Goal: Complete application form: Complete application form

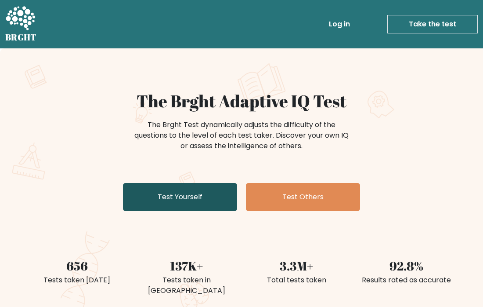
click at [213, 200] on link "Test Yourself" at bounding box center [180, 197] width 114 height 28
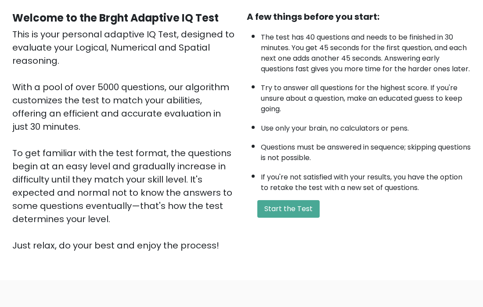
scroll to position [94, 0]
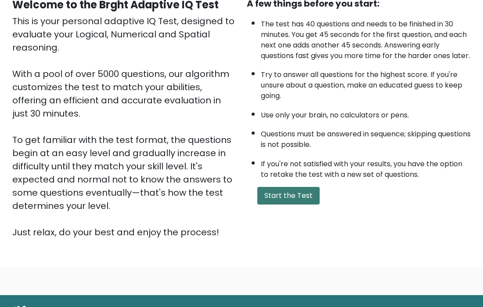
click at [278, 204] on button "Start the Test" at bounding box center [288, 196] width 62 height 18
click at [277, 204] on button "Start the Test" at bounding box center [288, 196] width 62 height 18
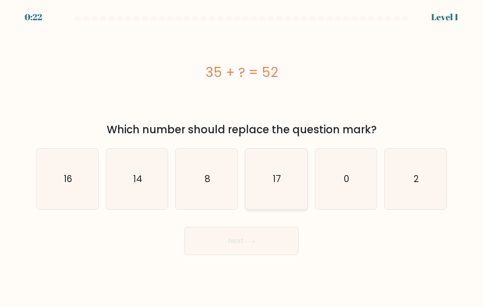
click at [269, 180] on icon "17" at bounding box center [276, 178] width 61 height 61
click at [242, 158] on input "d. 17" at bounding box center [242, 155] width 0 height 4
radio input "true"
click at [258, 242] on button "Next" at bounding box center [241, 241] width 114 height 28
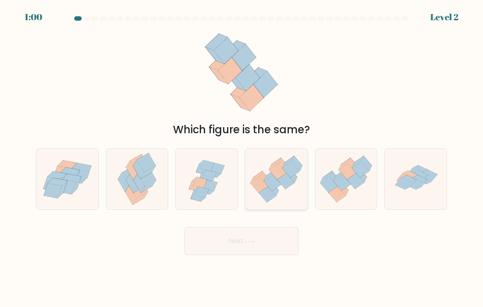
click at [261, 195] on icon at bounding box center [267, 194] width 17 height 16
click at [242, 158] on input "d." at bounding box center [242, 155] width 0 height 4
radio input "true"
click at [255, 240] on icon at bounding box center [250, 241] width 12 height 5
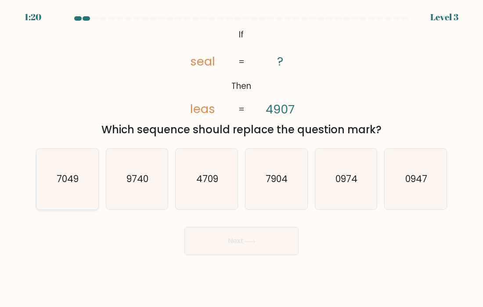
click at [82, 196] on icon "7049" at bounding box center [67, 178] width 61 height 61
click at [242, 158] on input "a. 7049" at bounding box center [242, 155] width 0 height 4
radio input "true"
click at [208, 242] on button "Next" at bounding box center [241, 241] width 114 height 28
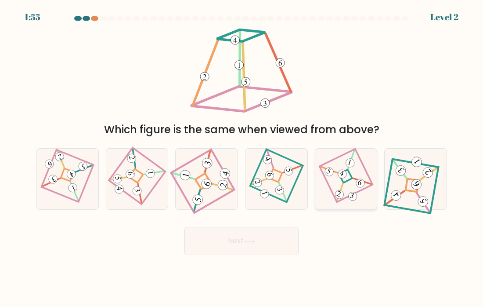
click at [342, 195] on 855 at bounding box center [339, 194] width 11 height 11
click at [242, 158] on input "e." at bounding box center [242, 155] width 0 height 4
radio input "true"
click at [265, 239] on button "Next" at bounding box center [241, 241] width 114 height 28
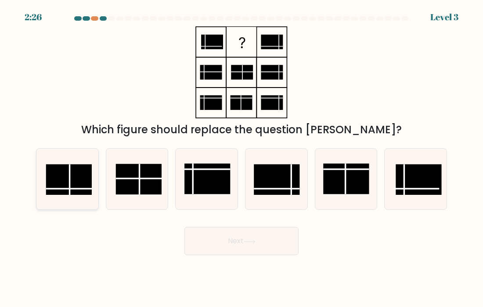
click at [72, 175] on rect at bounding box center [69, 179] width 46 height 30
click at [242, 158] on input "a." at bounding box center [242, 155] width 0 height 4
radio input "true"
click at [217, 232] on button "Next" at bounding box center [241, 241] width 114 height 28
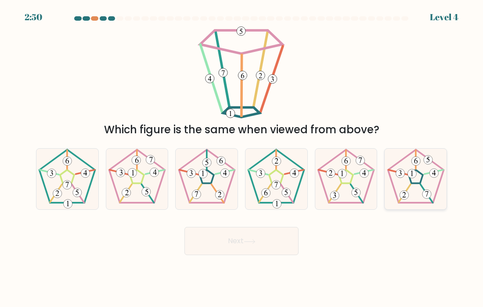
click at [397, 200] on 254 at bounding box center [416, 176] width 56 height 53
click at [242, 158] on input "f." at bounding box center [242, 155] width 0 height 4
radio input "true"
click at [281, 234] on button "Next" at bounding box center [241, 241] width 114 height 28
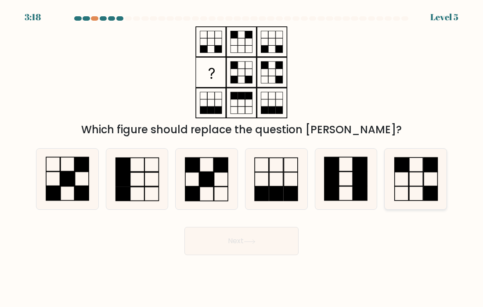
click at [413, 186] on rect at bounding box center [416, 193] width 14 height 14
click at [242, 158] on input "f." at bounding box center [242, 155] width 0 height 4
radio input "true"
click at [242, 242] on button "Next" at bounding box center [241, 241] width 114 height 28
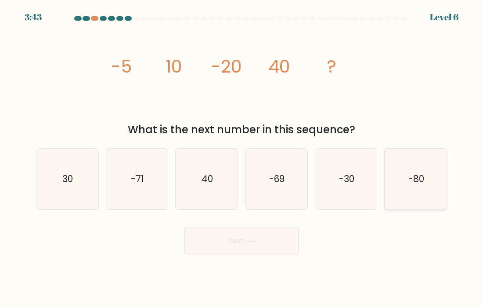
click at [399, 177] on icon "-80" at bounding box center [416, 178] width 61 height 61
click at [242, 158] on input "f. -80" at bounding box center [242, 155] width 0 height 4
radio input "true"
click at [267, 246] on button "Next" at bounding box center [241, 241] width 114 height 28
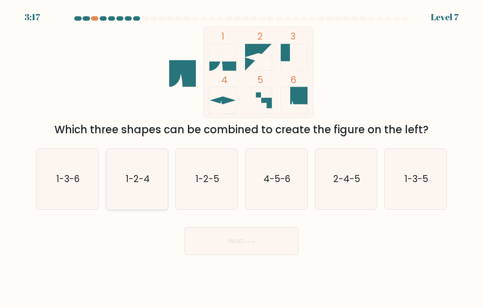
click at [148, 186] on icon "1-2-4" at bounding box center [137, 178] width 61 height 61
click at [242, 158] on input "b. 1-2-4" at bounding box center [242, 155] width 0 height 4
radio input "true"
click at [204, 246] on button "Next" at bounding box center [241, 241] width 114 height 28
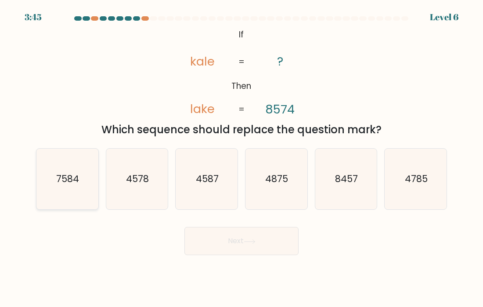
click at [77, 177] on text "7584" at bounding box center [68, 178] width 23 height 13
click at [242, 158] on input "a. 7584" at bounding box center [242, 155] width 0 height 4
radio input "true"
click at [230, 236] on button "Next" at bounding box center [241, 241] width 114 height 28
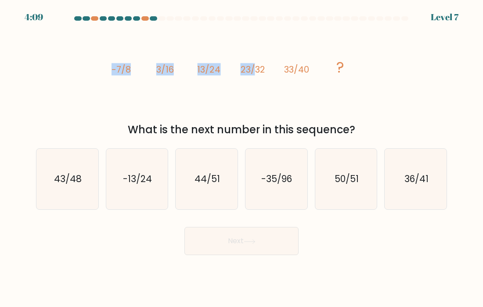
drag, startPoint x: 110, startPoint y: 69, endPoint x: 271, endPoint y: 91, distance: 162.7
click at [271, 90] on icon "image/svg+xml -7/8 3/16 13/24 23/32 33/40 ?" at bounding box center [242, 72] width 264 height 92
click at [271, 91] on icon "image/svg+xml -7/8 3/16 13/24 23/32 33/40 ?" at bounding box center [242, 72] width 264 height 92
click at [193, 73] on icon "image/svg+xml -7/8 3/16 13/24 23/32 33/40 ?" at bounding box center [242, 72] width 264 height 92
click at [291, 178] on text "-35/96" at bounding box center [277, 178] width 31 height 13
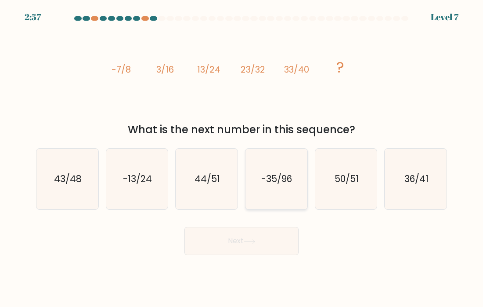
click at [242, 158] on input "d. -35/96" at bounding box center [242, 155] width 0 height 4
radio input "true"
click at [247, 240] on icon at bounding box center [250, 241] width 12 height 5
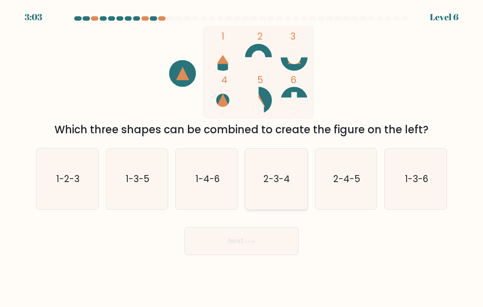
click at [292, 167] on icon "2-3-4" at bounding box center [276, 178] width 61 height 61
click at [242, 158] on input "d. 2-3-4" at bounding box center [242, 155] width 0 height 4
radio input "true"
click at [263, 241] on button "Next" at bounding box center [241, 241] width 114 height 28
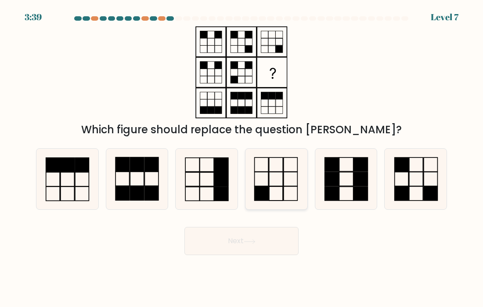
click at [265, 188] on rect at bounding box center [262, 193] width 14 height 14
click at [242, 158] on input "d." at bounding box center [242, 155] width 0 height 4
radio input "true"
click at [282, 251] on button "Next" at bounding box center [241, 241] width 114 height 28
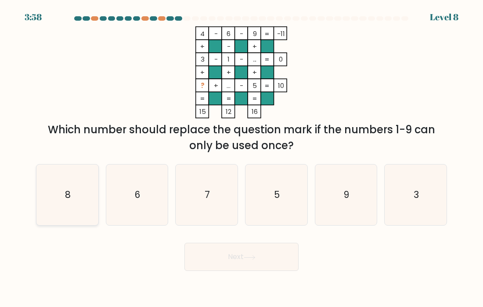
click at [76, 196] on icon "8" at bounding box center [67, 194] width 61 height 61
click at [242, 158] on input "a. 8" at bounding box center [242, 155] width 0 height 4
radio input "true"
click at [220, 273] on body "3:56 Level 8" at bounding box center [241, 153] width 483 height 307
click at [226, 262] on button "Next" at bounding box center [241, 256] width 114 height 28
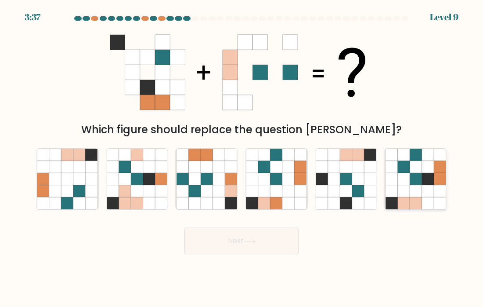
click at [426, 193] on icon at bounding box center [428, 191] width 12 height 12
click at [242, 158] on input "f." at bounding box center [242, 155] width 0 height 4
radio input "true"
click at [285, 242] on button "Next" at bounding box center [241, 241] width 114 height 28
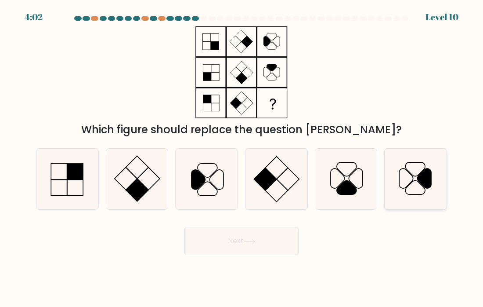
click at [416, 186] on icon at bounding box center [416, 178] width 61 height 61
click at [242, 158] on input "f." at bounding box center [242, 155] width 0 height 4
radio input "true"
click at [264, 239] on button "Next" at bounding box center [241, 241] width 114 height 28
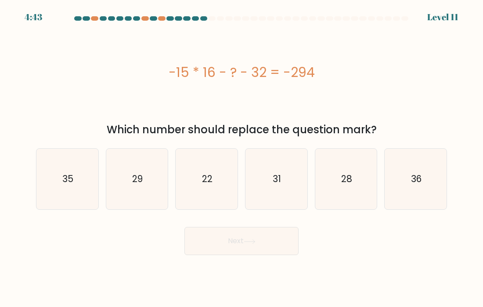
click at [207, 116] on div "-15 * 16 - ? - 32 = -294" at bounding box center [241, 72] width 411 height 92
drag, startPoint x: 195, startPoint y: 67, endPoint x: 267, endPoint y: 72, distance: 72.7
click at [267, 72] on div "-15 * 16 - ? - 32 = -294" at bounding box center [241, 72] width 411 height 20
click at [204, 171] on icon "22" at bounding box center [207, 178] width 61 height 61
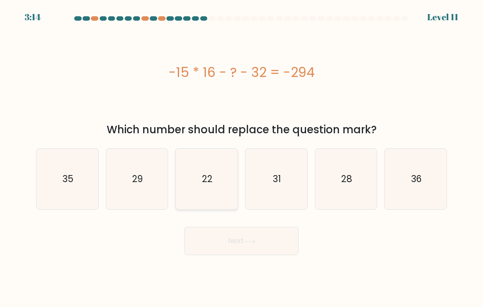
click at [242, 158] on input "c. 22" at bounding box center [242, 155] width 0 height 4
radio input "true"
click at [229, 237] on button "Next" at bounding box center [241, 241] width 114 height 28
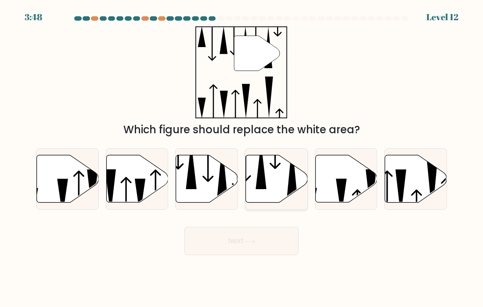
click at [251, 189] on icon at bounding box center [277, 178] width 62 height 47
click at [242, 158] on input "d." at bounding box center [242, 155] width 0 height 4
radio input "true"
click at [246, 237] on button "Next" at bounding box center [241, 241] width 114 height 28
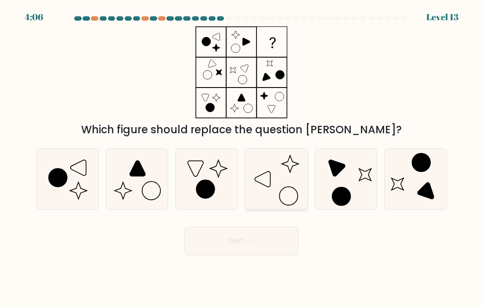
click at [275, 166] on icon at bounding box center [276, 178] width 61 height 61
click at [242, 158] on input "d." at bounding box center [242, 155] width 0 height 4
radio input "true"
click at [246, 248] on button "Next" at bounding box center [241, 241] width 114 height 28
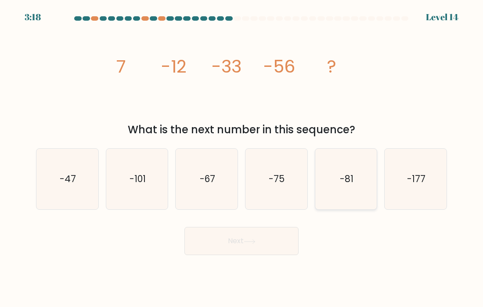
click at [341, 170] on icon "-81" at bounding box center [346, 178] width 61 height 61
click at [242, 158] on input "e. -81" at bounding box center [242, 155] width 0 height 4
radio input "true"
click at [279, 233] on button "Next" at bounding box center [241, 241] width 114 height 28
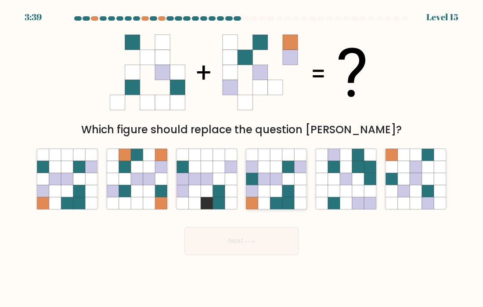
click at [265, 207] on icon at bounding box center [264, 203] width 12 height 12
click at [242, 158] on input "d." at bounding box center [242, 155] width 0 height 4
radio input "true"
click at [258, 237] on button "Next" at bounding box center [241, 241] width 114 height 28
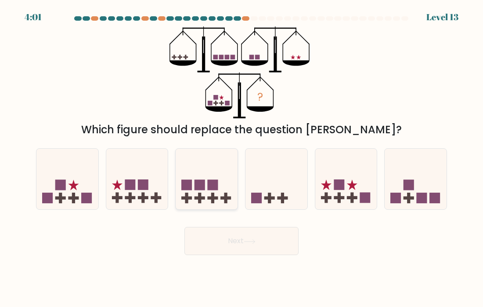
click at [217, 176] on icon at bounding box center [207, 178] width 62 height 51
click at [242, 158] on input "c." at bounding box center [242, 155] width 0 height 4
radio input "true"
click at [253, 236] on button "Next" at bounding box center [241, 241] width 114 height 28
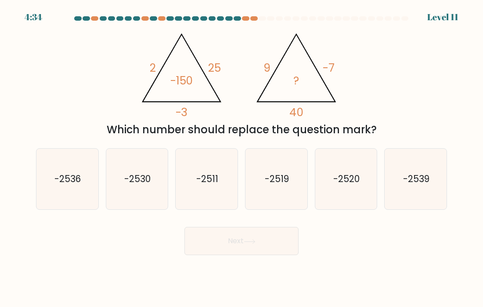
click at [191, 111] on icon "@import url('https://fonts.googleapis.com/css?family=Abril+Fatface:400,100,100i…" at bounding box center [242, 72] width 212 height 92
click at [351, 183] on text "-2520" at bounding box center [346, 178] width 26 height 13
click at [242, 158] on input "e. -2520" at bounding box center [242, 155] width 0 height 4
radio input "true"
click at [243, 240] on button "Next" at bounding box center [241, 241] width 114 height 28
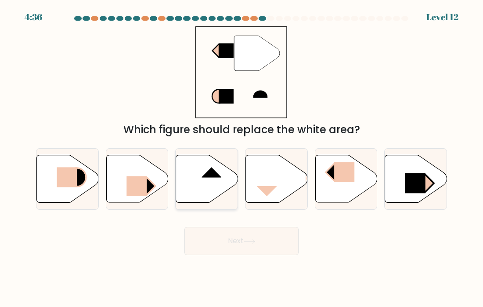
click at [212, 173] on rect at bounding box center [212, 167] width 20 height 21
click at [242, 158] on input "c." at bounding box center [242, 155] width 0 height 4
radio input "true"
click at [251, 237] on button "Next" at bounding box center [241, 241] width 114 height 28
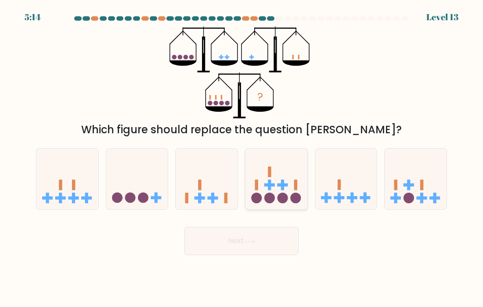
click at [257, 188] on rect at bounding box center [256, 184] width 3 height 11
click at [242, 158] on input "d." at bounding box center [242, 155] width 0 height 4
radio input "true"
click at [231, 239] on button "Next" at bounding box center [241, 241] width 114 height 28
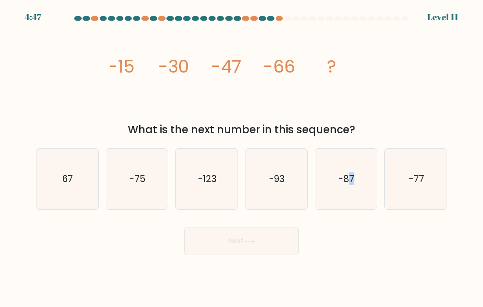
click at [352, 148] on div "a. 67 b. -75" at bounding box center [242, 175] width 418 height 69
click at [348, 161] on icon "-87" at bounding box center [346, 178] width 61 height 61
click at [242, 158] on input "e. -87" at bounding box center [242, 155] width 0 height 4
radio input "true"
click at [237, 248] on button "Next" at bounding box center [241, 241] width 114 height 28
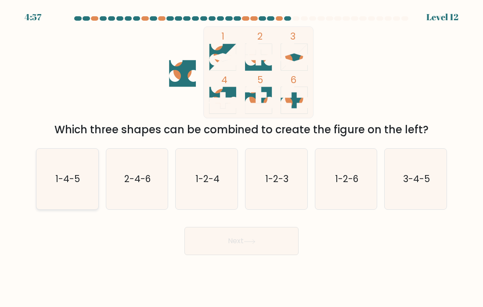
click at [84, 169] on icon "1-4-5" at bounding box center [67, 178] width 61 height 61
click at [242, 158] on input "a. 1-4-5" at bounding box center [242, 155] width 0 height 4
radio input "true"
click at [229, 237] on button "Next" at bounding box center [241, 241] width 114 height 28
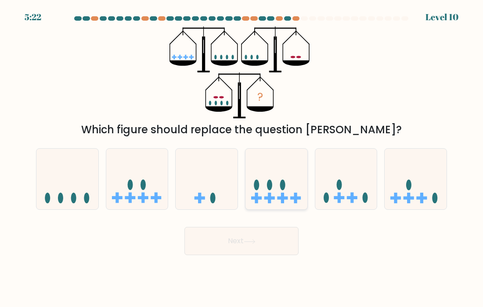
click at [291, 196] on icon at bounding box center [277, 178] width 62 height 51
click at [242, 158] on input "d." at bounding box center [242, 155] width 0 height 4
radio input "true"
click at [270, 247] on button "Next" at bounding box center [241, 241] width 114 height 28
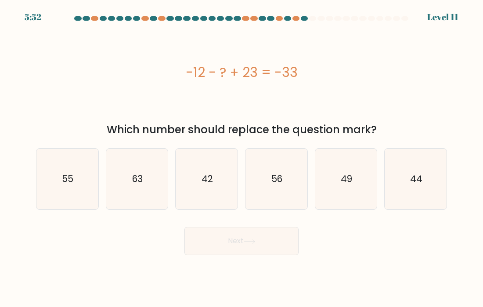
click at [289, 73] on div "-12 - ? + 23 = -33" at bounding box center [241, 72] width 411 height 20
drag, startPoint x: 278, startPoint y: 72, endPoint x: 305, endPoint y: 73, distance: 26.4
click at [305, 73] on div "-12 - ? + 23 = -33" at bounding box center [241, 72] width 411 height 20
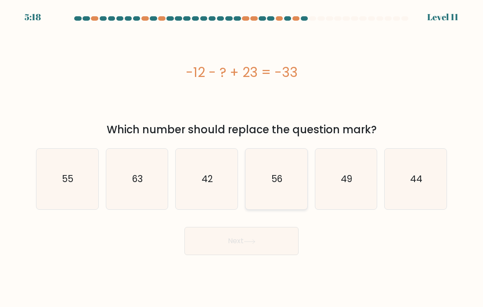
click at [286, 179] on icon "56" at bounding box center [276, 178] width 61 height 61
click at [242, 158] on input "d. 56" at bounding box center [242, 155] width 0 height 4
radio input "true"
click at [256, 251] on button "Next" at bounding box center [241, 241] width 114 height 28
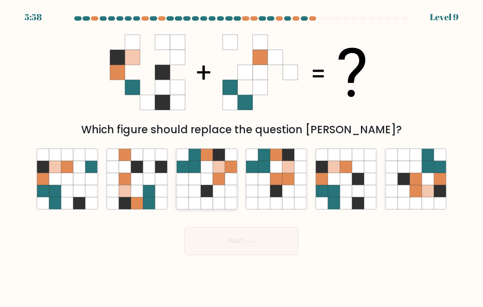
click at [223, 173] on icon at bounding box center [219, 179] width 12 height 12
click at [242, 158] on input "c." at bounding box center [242, 155] width 0 height 4
radio input "true"
click at [321, 188] on icon at bounding box center [322, 191] width 12 height 12
click at [242, 158] on input "e." at bounding box center [242, 155] width 0 height 4
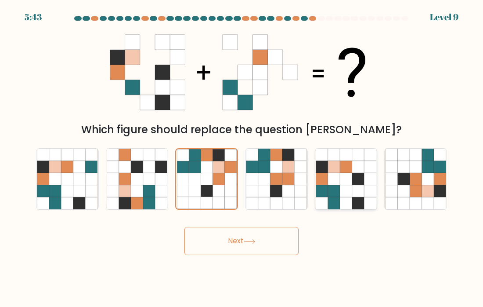
radio input "true"
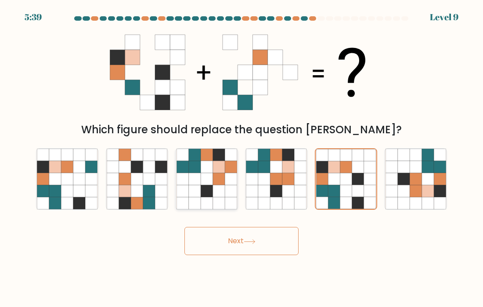
click at [228, 199] on icon at bounding box center [231, 203] width 12 height 12
click at [242, 158] on input "c." at bounding box center [242, 155] width 0 height 4
radio input "true"
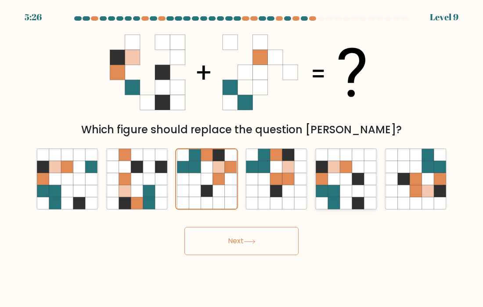
click at [330, 182] on icon at bounding box center [334, 179] width 12 height 12
click at [242, 158] on input "e." at bounding box center [242, 155] width 0 height 4
radio input "true"
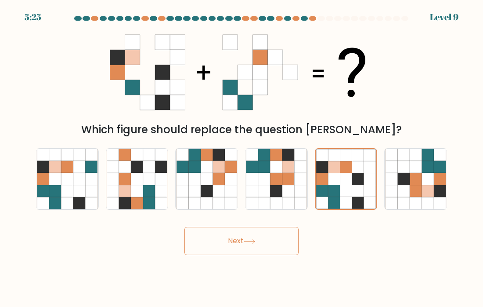
click at [276, 241] on button "Next" at bounding box center [241, 241] width 114 height 28
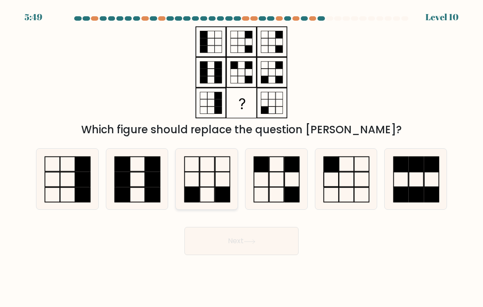
click at [205, 175] on icon at bounding box center [207, 178] width 61 height 61
click at [242, 158] on input "c." at bounding box center [242, 155] width 0 height 4
radio input "true"
click at [235, 238] on button "Next" at bounding box center [241, 241] width 114 height 28
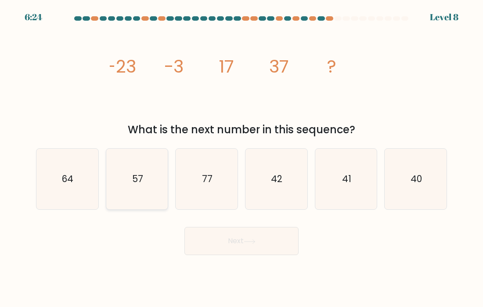
click at [153, 202] on icon "57" at bounding box center [137, 178] width 61 height 61
click at [242, 158] on input "b. 57" at bounding box center [242, 155] width 0 height 4
radio input "true"
click at [210, 235] on button "Next" at bounding box center [241, 241] width 114 height 28
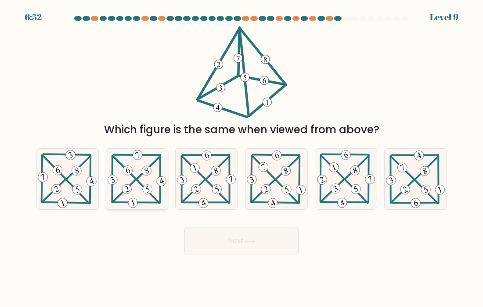
click at [148, 172] on 222 at bounding box center [147, 170] width 12 height 12
click at [242, 158] on input "b." at bounding box center [242, 155] width 0 height 4
radio input "true"
click at [213, 240] on button "Next" at bounding box center [241, 241] width 114 height 28
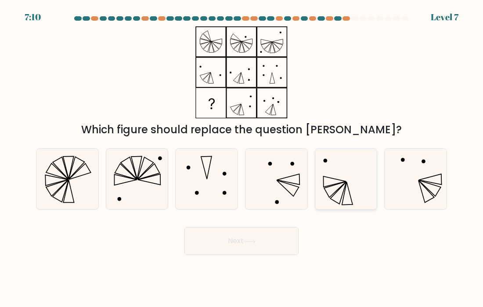
click at [327, 201] on icon at bounding box center [346, 178] width 61 height 61
click at [242, 158] on input "e." at bounding box center [242, 155] width 0 height 4
radio input "true"
click at [259, 250] on button "Next" at bounding box center [241, 241] width 114 height 28
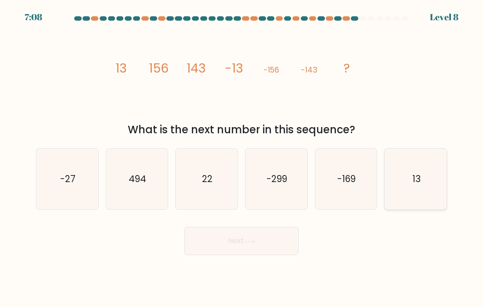
click at [403, 159] on icon "13" at bounding box center [416, 178] width 61 height 61
click at [242, 158] on input "f. 13" at bounding box center [242, 155] width 0 height 4
radio input "true"
click at [258, 233] on button "Next" at bounding box center [241, 241] width 114 height 28
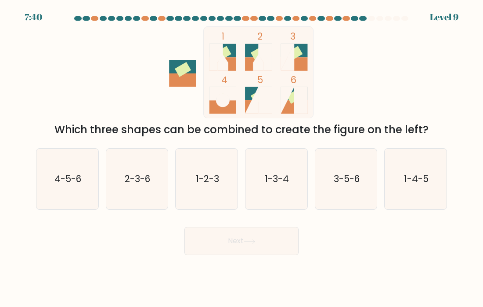
click at [228, 53] on rect at bounding box center [223, 53] width 16 height 15
click at [348, 203] on icon "3-5-6" at bounding box center [346, 178] width 61 height 61
click at [242, 158] on input "e. 3-5-6" at bounding box center [242, 155] width 0 height 4
radio input "true"
click at [271, 238] on button "Next" at bounding box center [241, 241] width 114 height 28
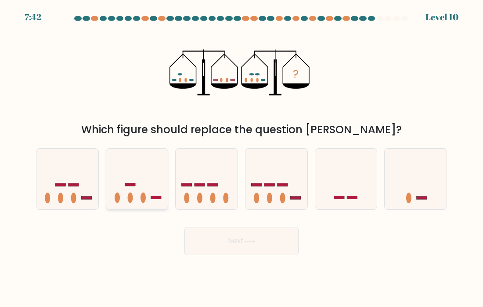
click at [155, 192] on icon at bounding box center [137, 178] width 62 height 51
click at [242, 158] on input "b." at bounding box center [242, 155] width 0 height 4
radio input "true"
click at [222, 239] on button "Next" at bounding box center [241, 241] width 114 height 28
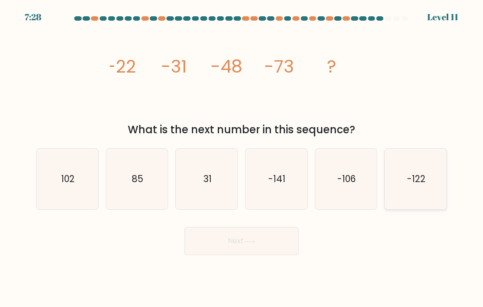
click at [401, 161] on icon "-122" at bounding box center [416, 178] width 61 height 61
click at [242, 158] on input "f. -122" at bounding box center [242, 155] width 0 height 4
radio input "true"
click at [264, 233] on button "Next" at bounding box center [241, 241] width 114 height 28
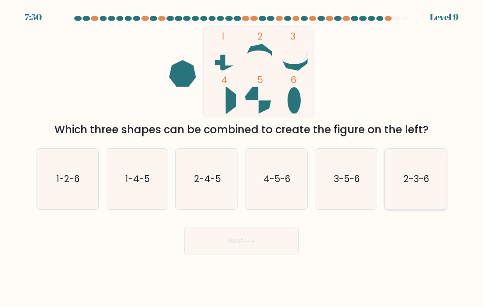
click at [419, 164] on icon "2-3-6" at bounding box center [416, 178] width 61 height 61
click at [242, 158] on input "f. 2-3-6" at bounding box center [242, 155] width 0 height 4
radio input "true"
click at [275, 241] on button "Next" at bounding box center [241, 241] width 114 height 28
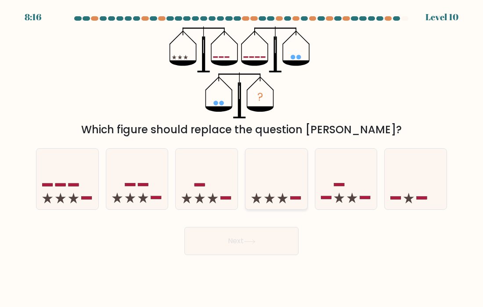
click at [282, 208] on div at bounding box center [276, 178] width 63 height 61
click at [242, 158] on input "d." at bounding box center [242, 155] width 0 height 4
radio input "true"
click at [267, 245] on button "Next" at bounding box center [241, 241] width 114 height 28
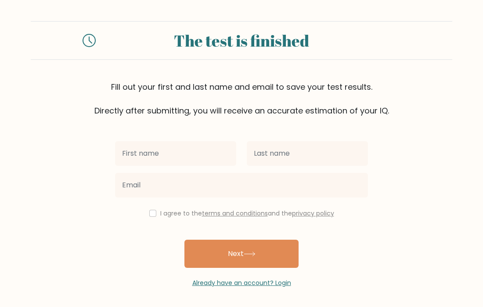
click at [211, 160] on input "text" at bounding box center [175, 153] width 121 height 25
type input "a"
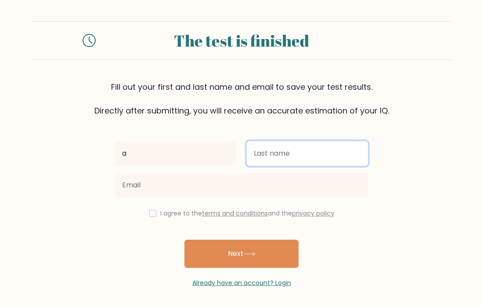
click at [262, 159] on input "text" at bounding box center [307, 153] width 121 height 25
type input "a"
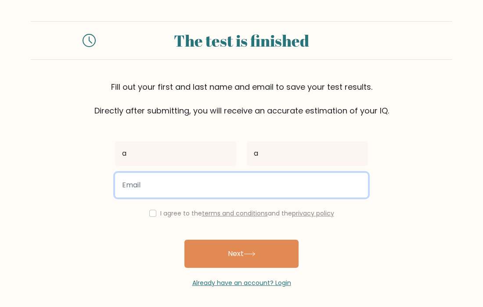
click at [251, 176] on input "email" at bounding box center [241, 185] width 253 height 25
type input "hederaaraliaceae@gmail.com"
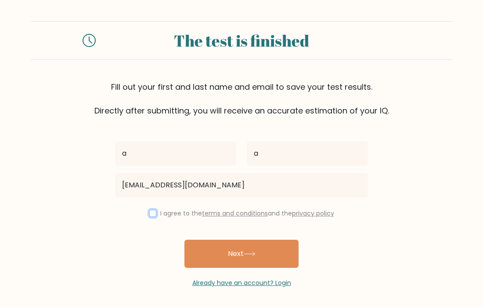
click at [149, 212] on input "checkbox" at bounding box center [152, 213] width 7 height 7
checkbox input "true"
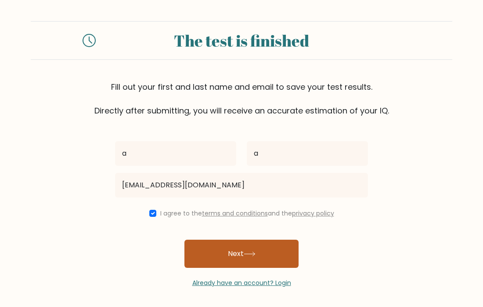
click at [213, 257] on button "Next" at bounding box center [241, 253] width 114 height 28
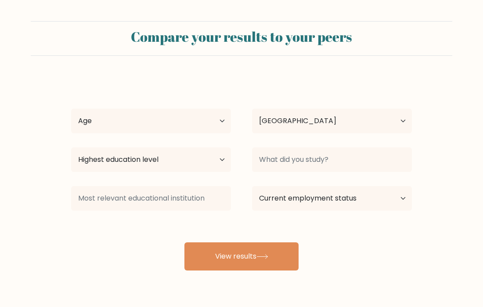
select select "US"
click at [161, 119] on select "Age Under [DEMOGRAPHIC_DATA] [DEMOGRAPHIC_DATA] [DEMOGRAPHIC_DATA] [DEMOGRAPHIC…" at bounding box center [151, 120] width 160 height 25
select select "25_34"
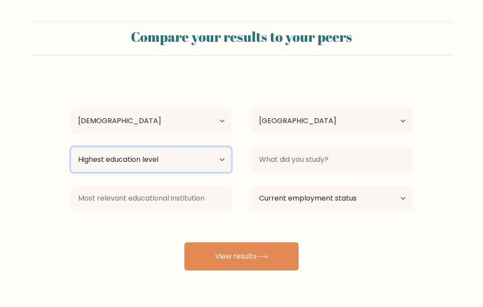
click at [160, 167] on select "Highest education level No schooling Primary Lower Secondary Upper Secondary Oc…" at bounding box center [151, 159] width 160 height 25
select select "masters_degree"
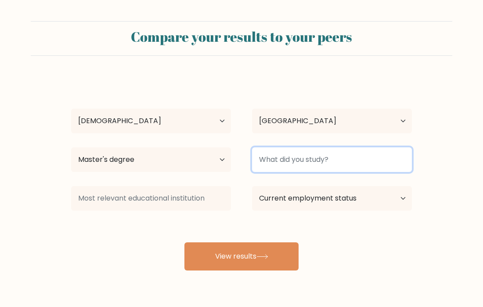
click at [277, 160] on input at bounding box center [332, 159] width 160 height 25
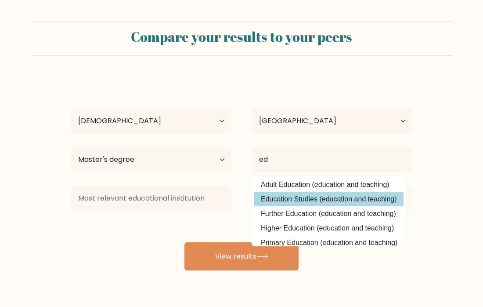
click at [282, 195] on option "Education Studies (education and teaching)" at bounding box center [328, 199] width 149 height 14
type input "Education Studies"
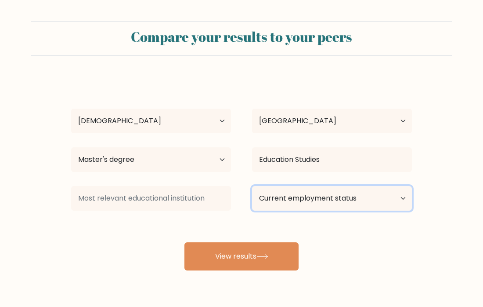
click at [282, 198] on select "Current employment status Employed Student Retired Other / prefer not to answer" at bounding box center [332, 198] width 160 height 25
select select "employed"
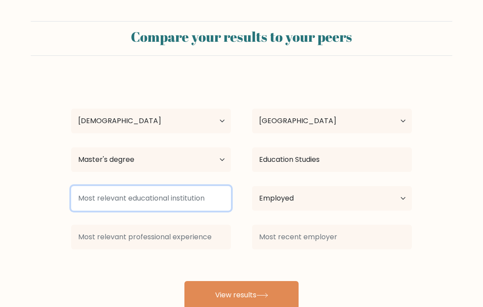
click at [196, 204] on input at bounding box center [151, 198] width 160 height 25
click at [196, 205] on input at bounding box center [151, 198] width 160 height 25
type input "h"
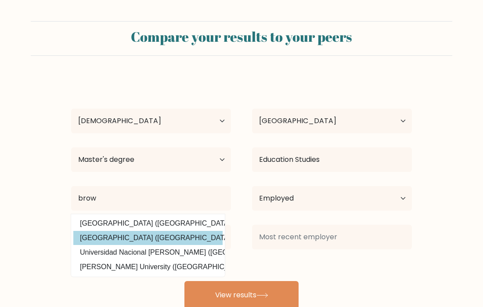
click at [180, 236] on option "Brown University (United States)" at bounding box center [147, 238] width 149 height 14
type input "[GEOGRAPHIC_DATA]"
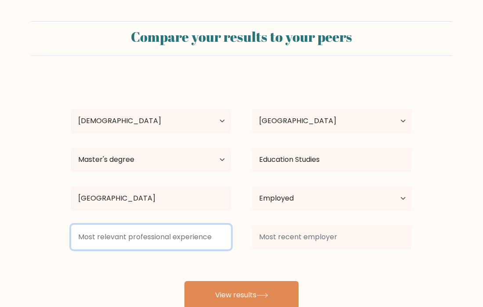
click at [175, 240] on input at bounding box center [151, 236] width 160 height 25
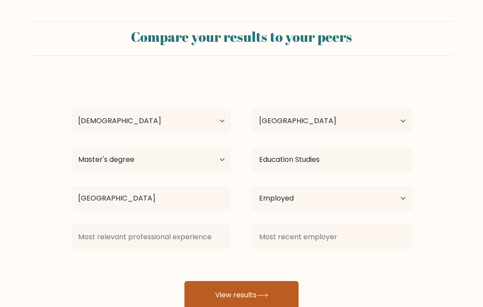
click at [204, 285] on button "View results" at bounding box center [241, 295] width 114 height 28
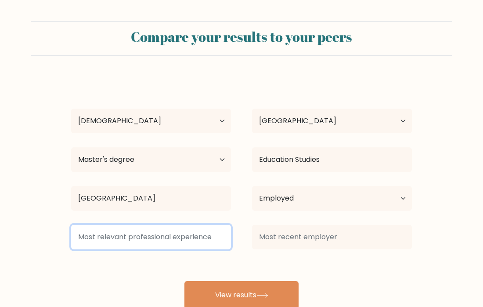
click at [195, 241] on input at bounding box center [151, 236] width 160 height 25
type input "d"
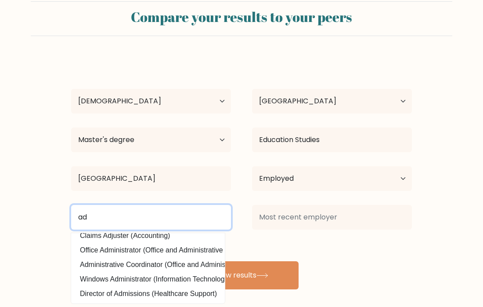
scroll to position [26, 0]
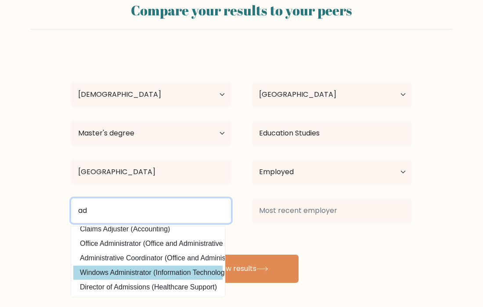
type input "a"
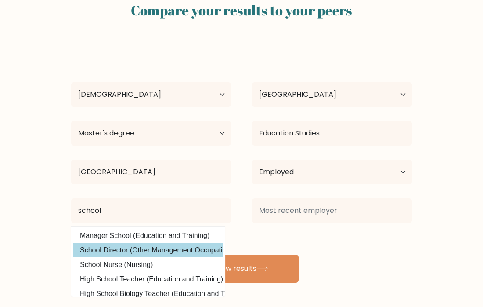
click at [109, 253] on option "School Director (Other Management Occupations)" at bounding box center [147, 250] width 149 height 14
type input "School Director"
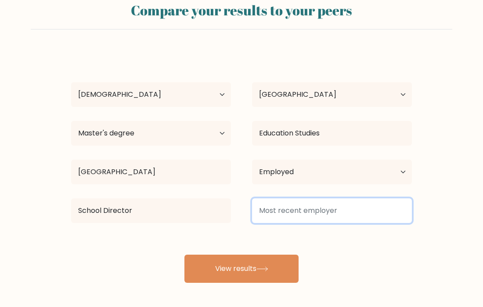
click at [267, 218] on input at bounding box center [332, 210] width 160 height 25
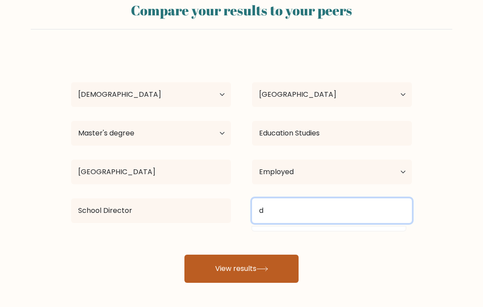
type input "d"
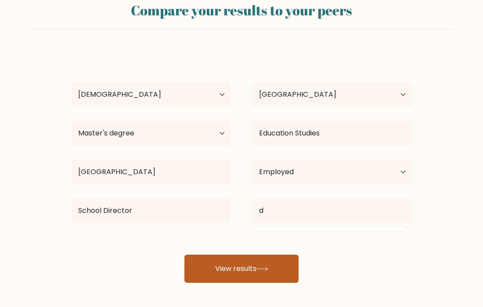
click at [225, 271] on button "View results" at bounding box center [241, 268] width 114 height 28
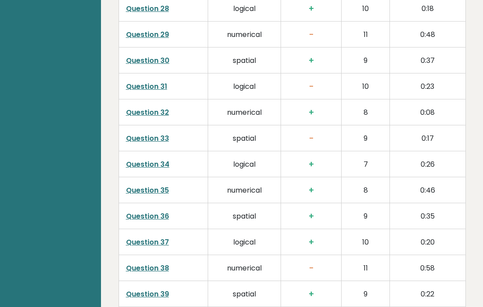
scroll to position [2304, 0]
